Goal: Task Accomplishment & Management: Manage account settings

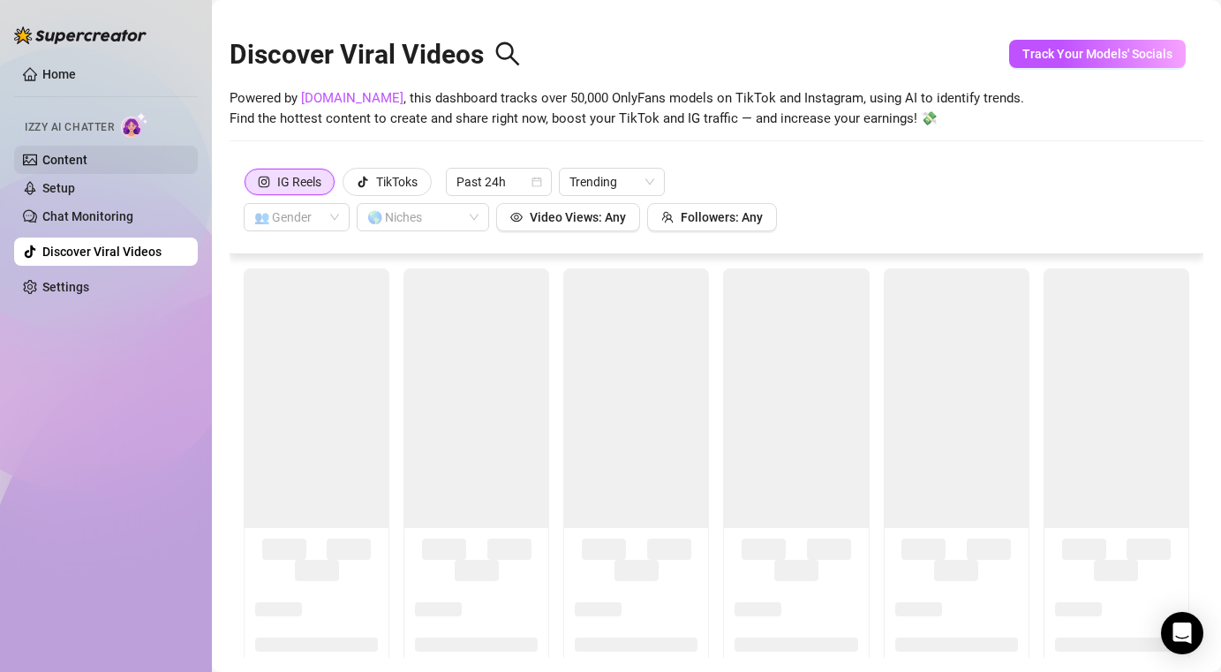
click at [87, 161] on link "Content" at bounding box center [64, 160] width 45 height 14
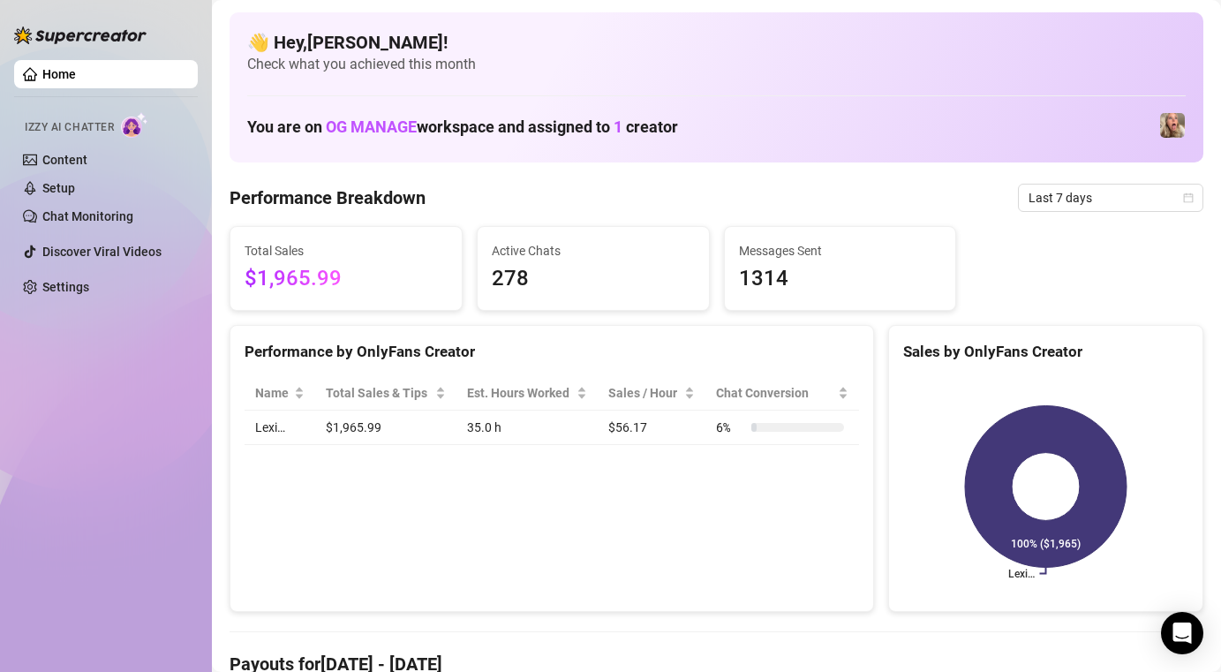
scroll to position [114, 0]
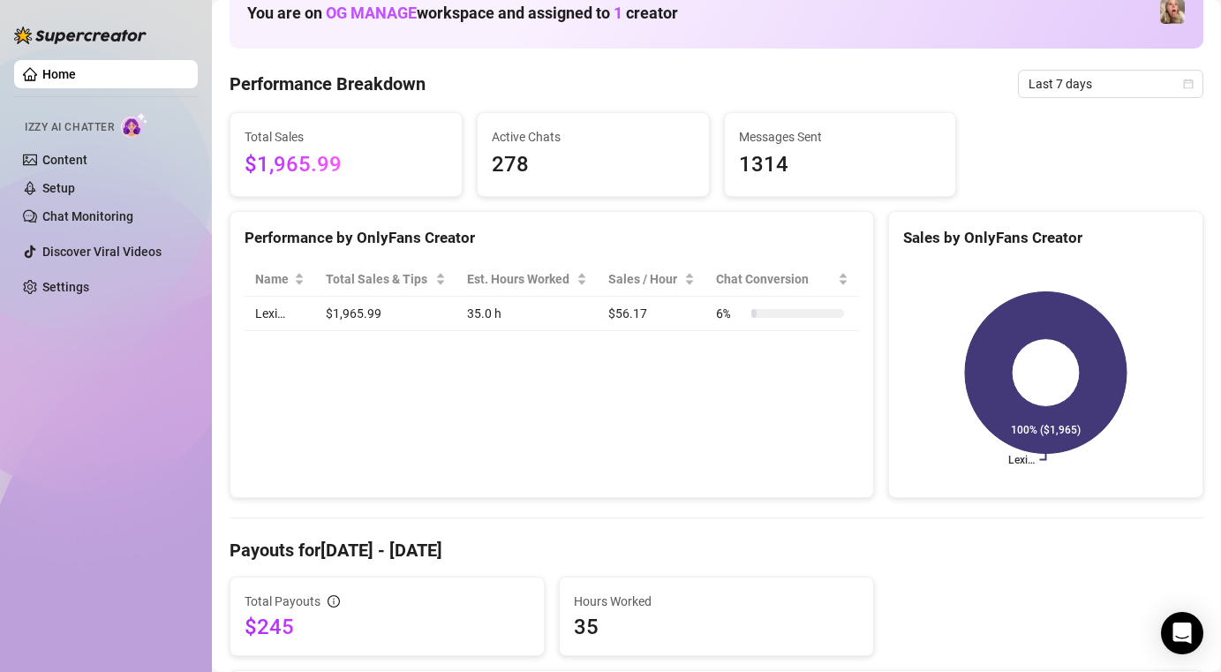
click at [375, 308] on td "$1,965.99" at bounding box center [385, 314] width 141 height 34
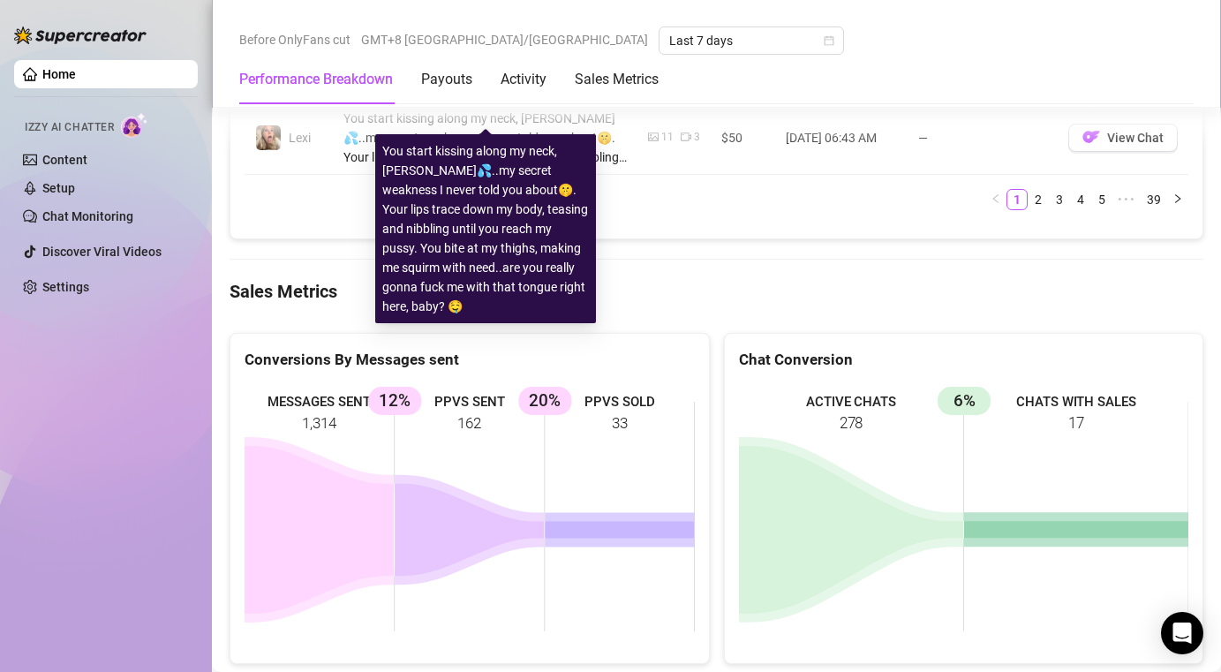
scroll to position [2189, 0]
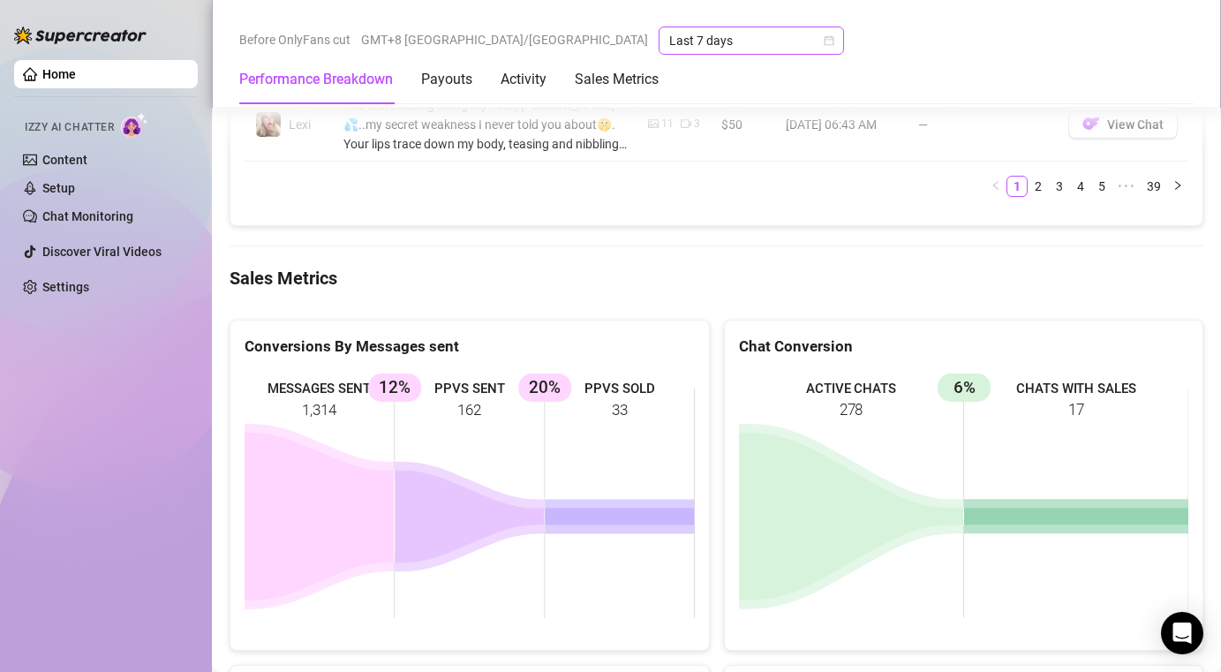
click at [669, 41] on span "Last 7 days" at bounding box center [751, 40] width 164 height 26
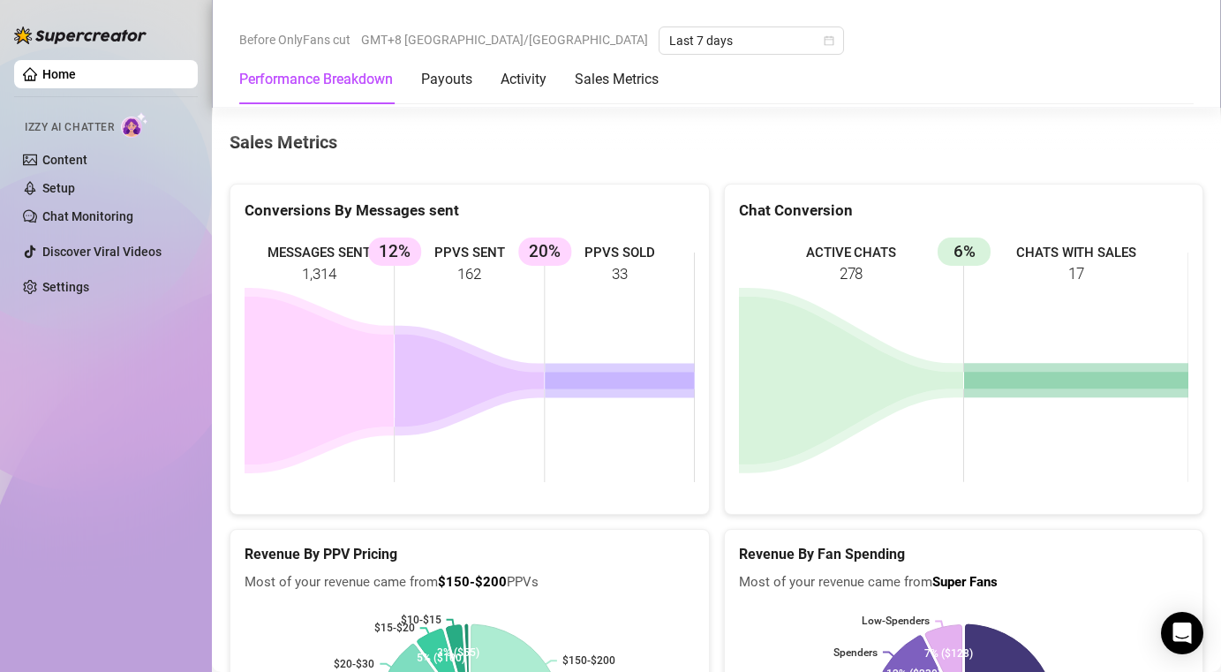
scroll to position [2284, 0]
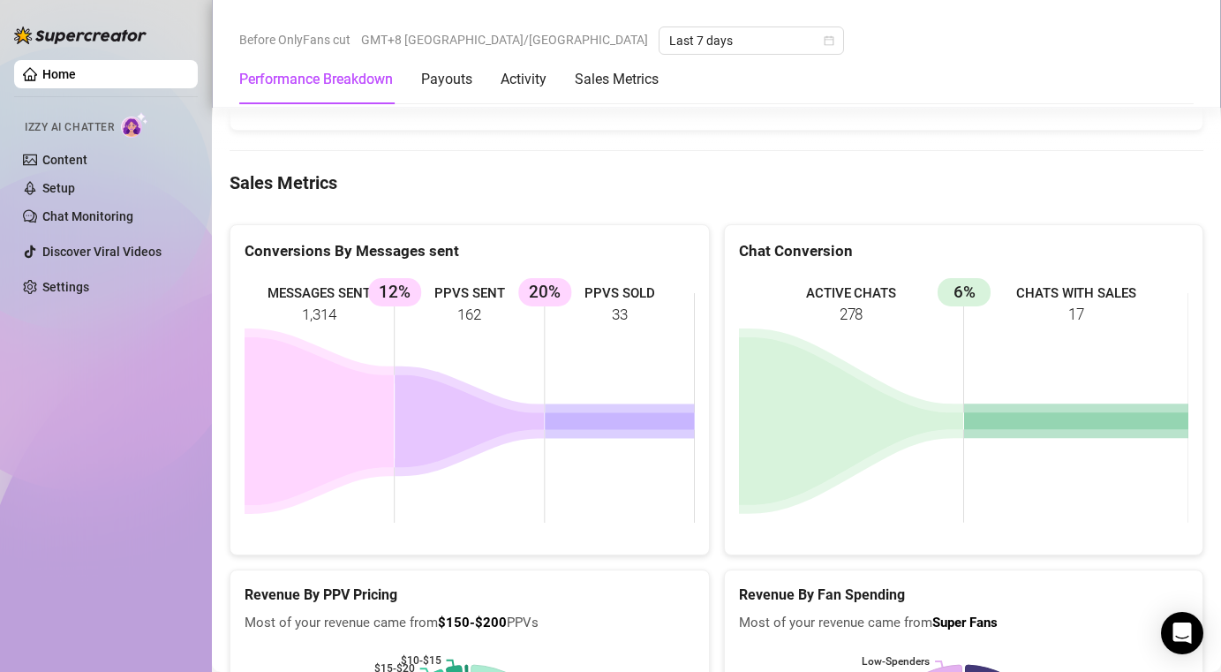
drag, startPoint x: 968, startPoint y: 260, endPoint x: 1003, endPoint y: 290, distance: 45.7
click at [1017, 275] on rect at bounding box center [964, 407] width 450 height 265
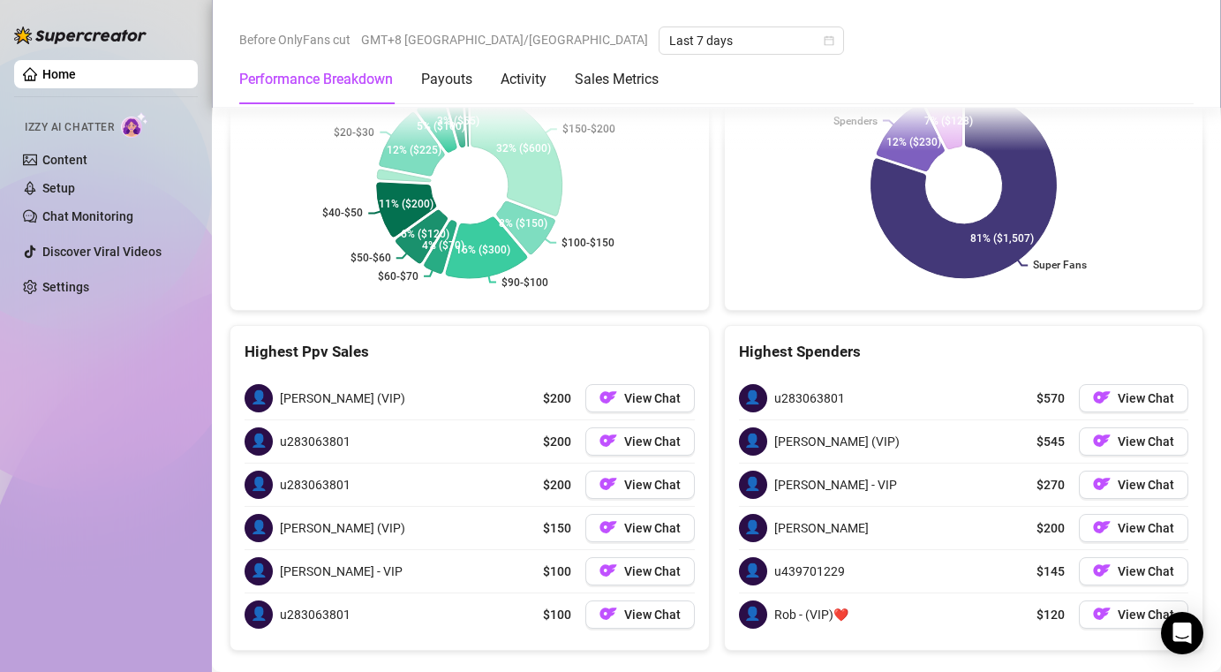
scroll to position [2857, 0]
click at [1117, 383] on button "View Chat" at bounding box center [1133, 397] width 109 height 28
click at [1117, 426] on button "View Chat" at bounding box center [1133, 440] width 109 height 28
click at [1120, 470] on button "View Chat" at bounding box center [1133, 484] width 109 height 28
click at [1120, 520] on span "View Chat" at bounding box center [1145, 527] width 56 height 14
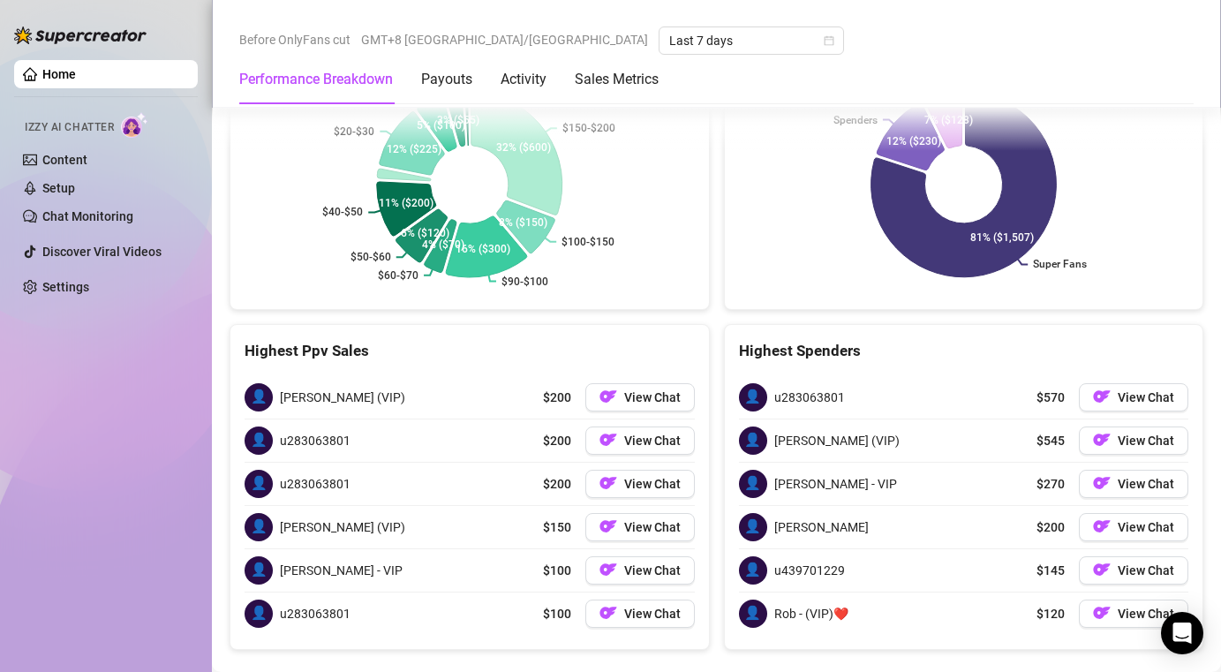
click at [1123, 556] on div "👤 u439701229 $145 View Chat" at bounding box center [964, 570] width 450 height 42
click at [1125, 606] on span "View Chat" at bounding box center [1145, 613] width 56 height 14
click at [349, 376] on div "👤 [PERSON_NAME] (VIP) $200 View Chat" at bounding box center [470, 397] width 450 height 42
click at [621, 383] on button "View Chat" at bounding box center [639, 397] width 109 height 28
